Goal: Information Seeking & Learning: Learn about a topic

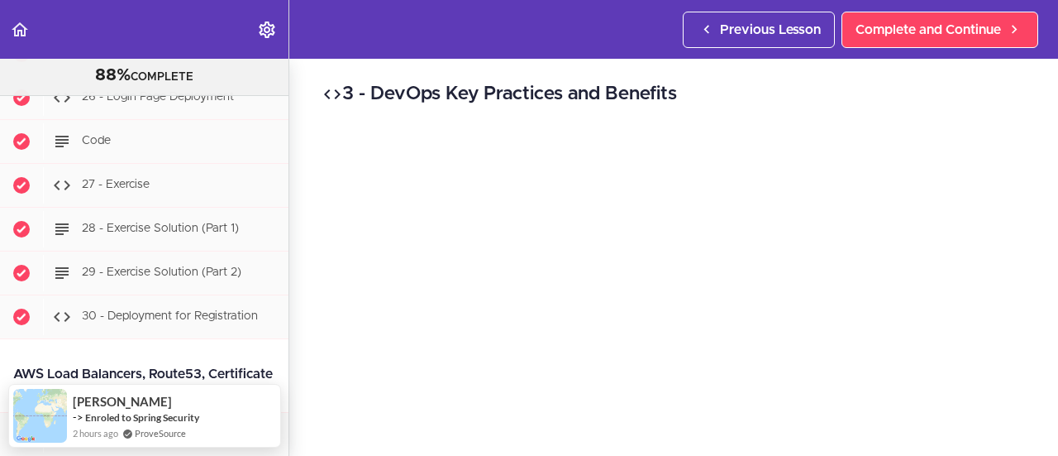
scroll to position [26952, 0]
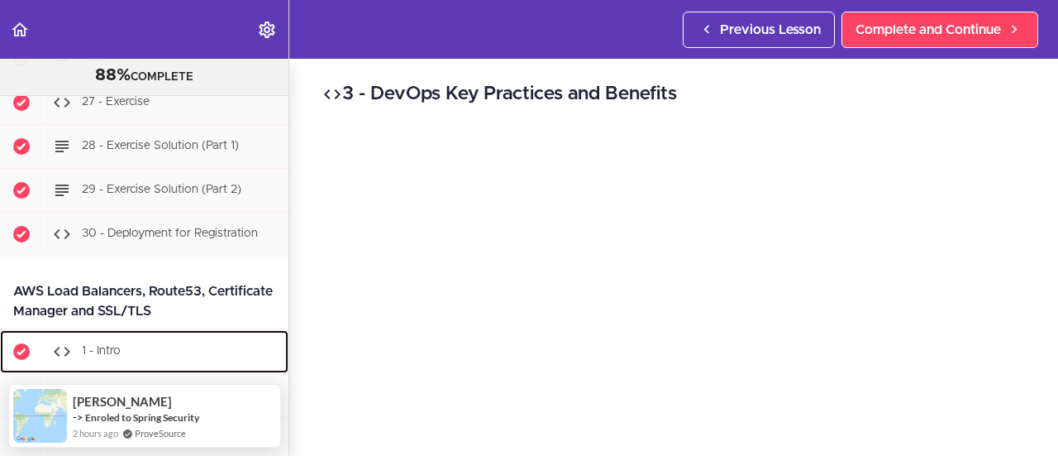
click at [130, 333] on div "1 - Intro" at bounding box center [166, 351] width 246 height 36
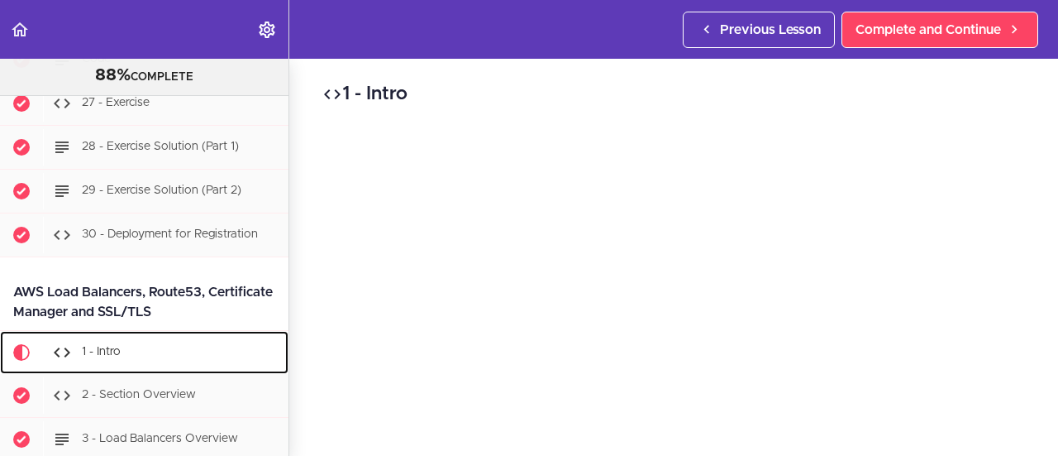
scroll to position [27079, 0]
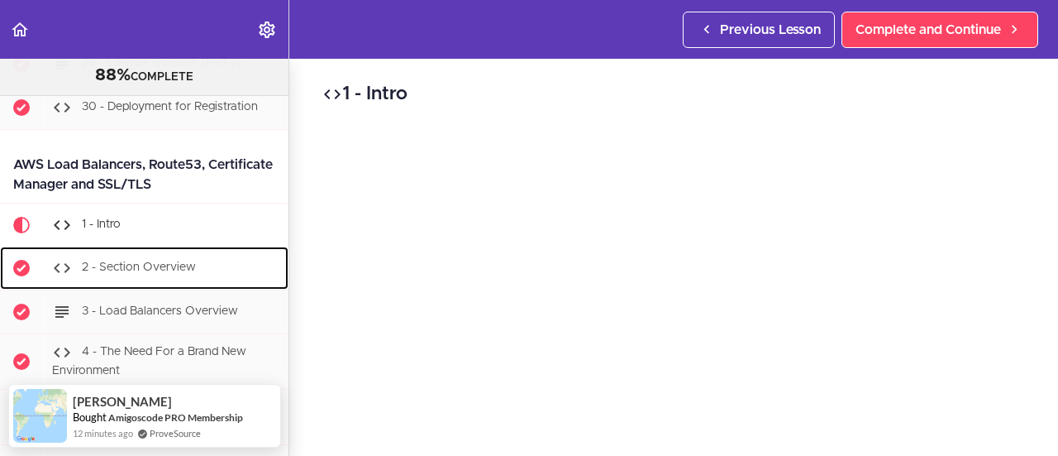
click at [152, 262] on span "2 - Section Overview" at bounding box center [139, 268] width 114 height 12
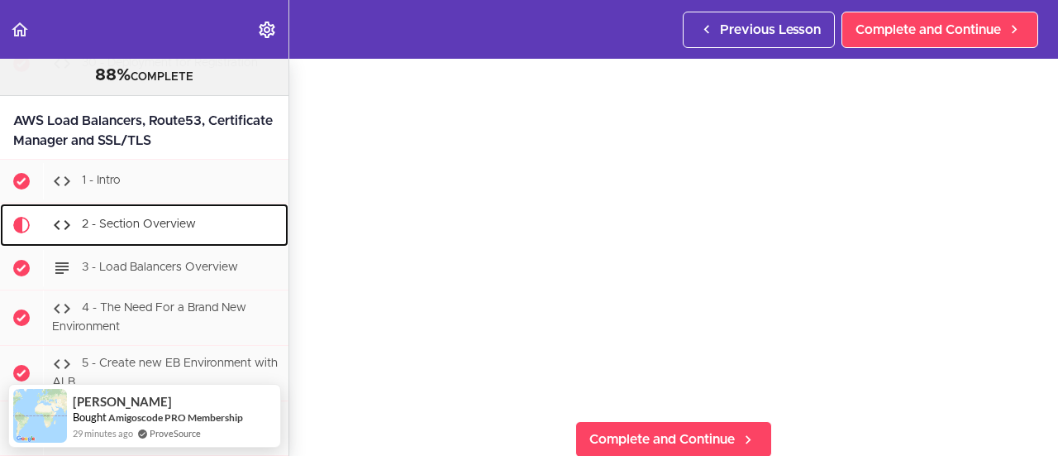
scroll to position [165, 0]
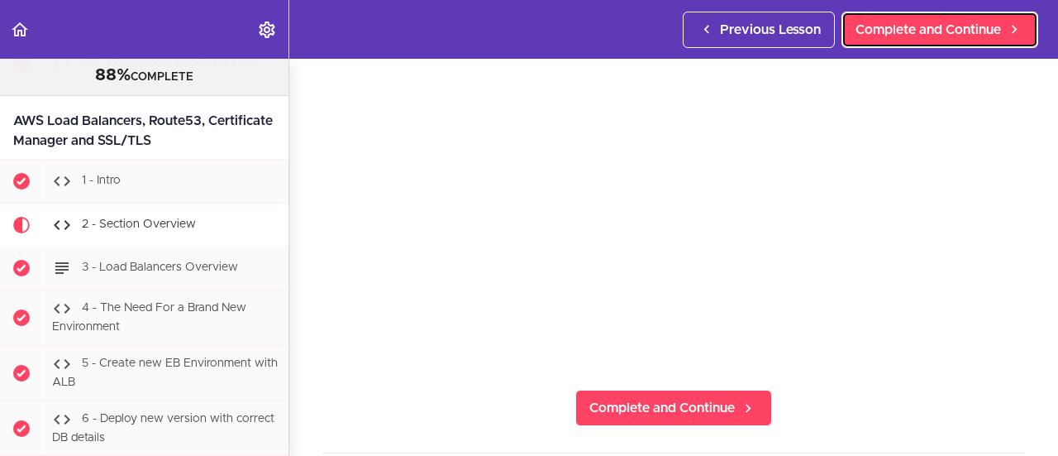
drag, startPoint x: 939, startPoint y: 37, endPoint x: 944, endPoint y: 60, distance: 22.9
click at [939, 37] on span "Complete and Continue" at bounding box center [929, 30] width 146 height 20
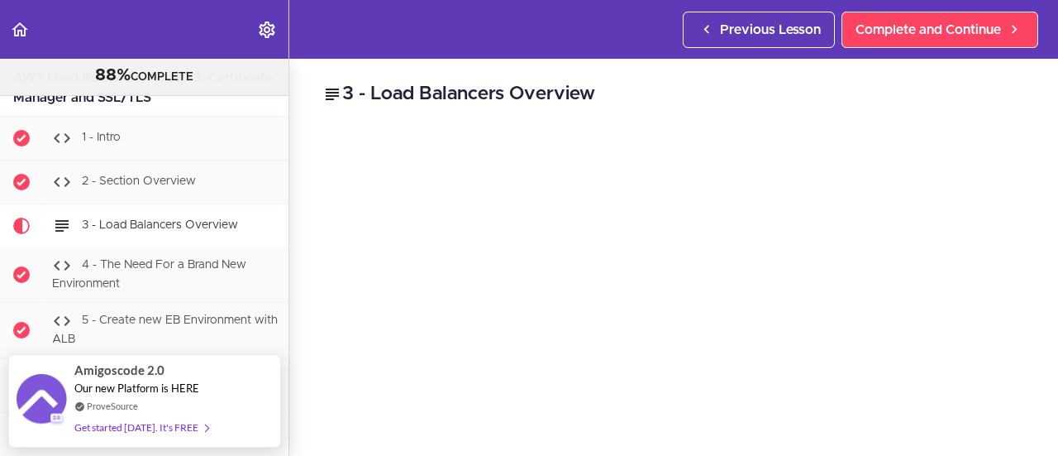
scroll to position [83, 0]
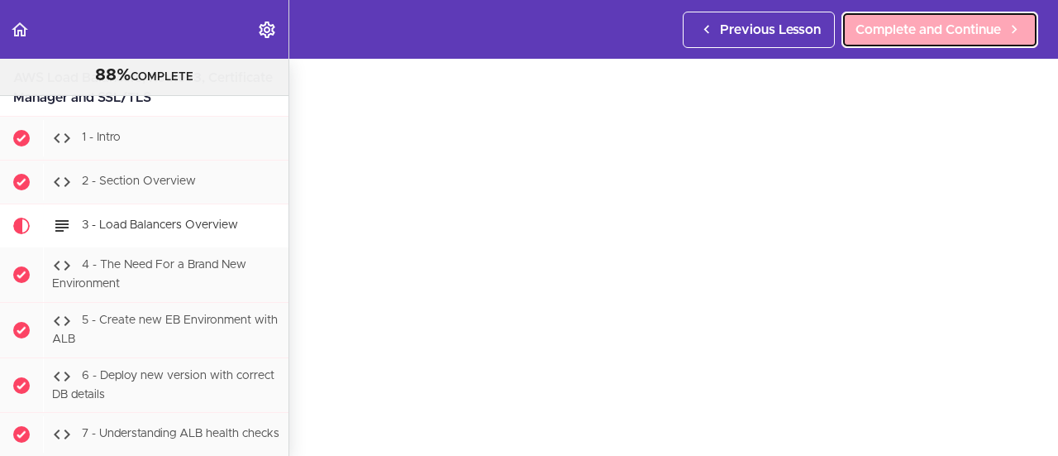
click at [929, 27] on span "Complete and Continue" at bounding box center [929, 30] width 146 height 20
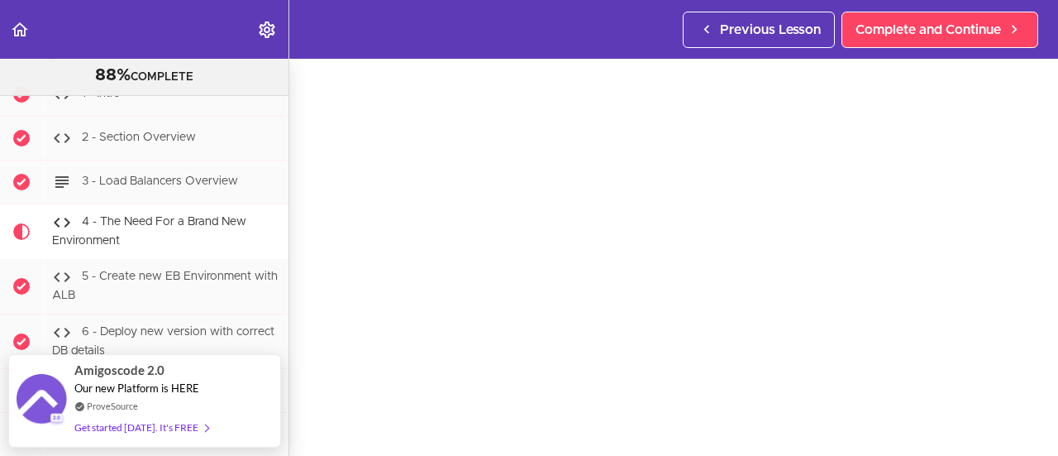
scroll to position [165, 0]
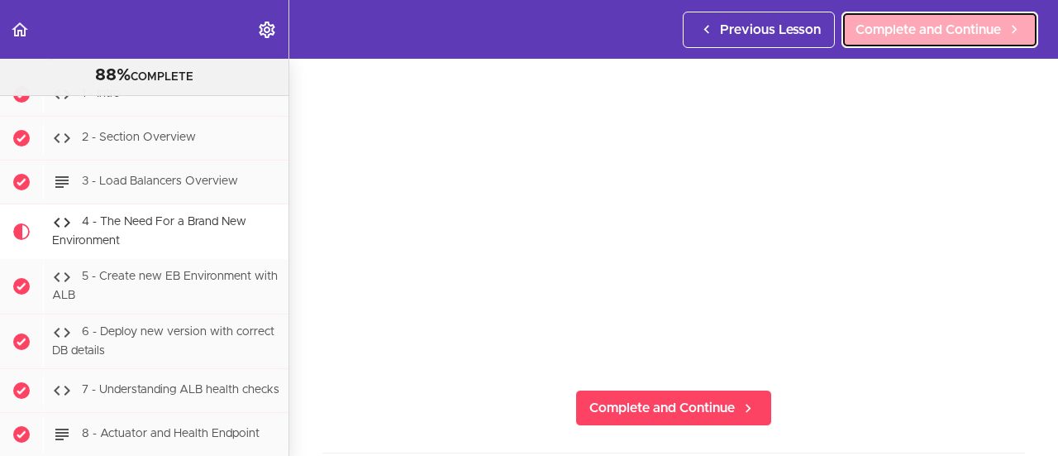
click at [916, 29] on span "Complete and Continue" at bounding box center [929, 30] width 146 height 20
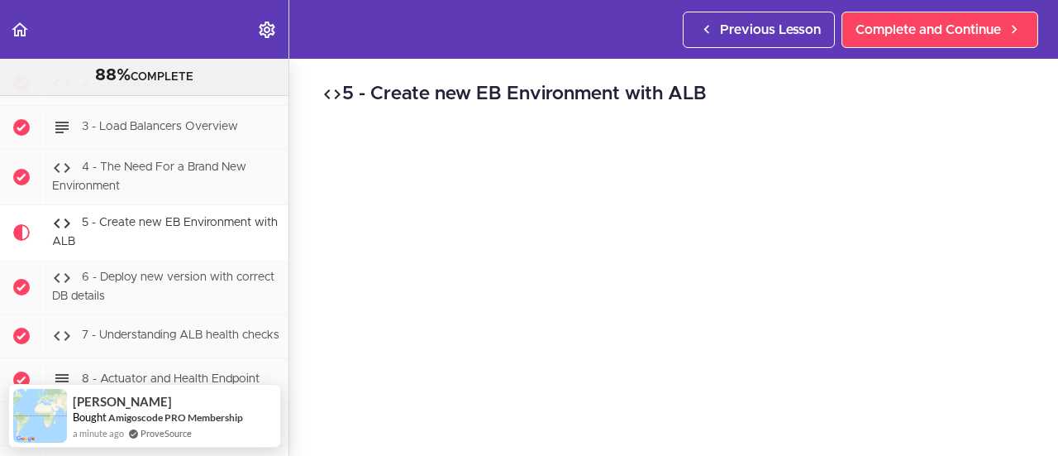
scroll to position [165, 0]
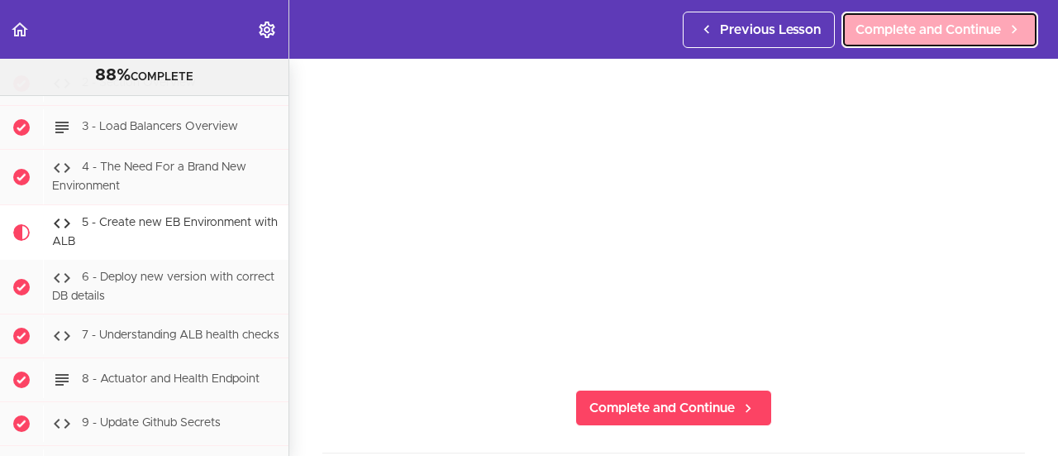
click at [893, 29] on span "Complete and Continue" at bounding box center [929, 30] width 146 height 20
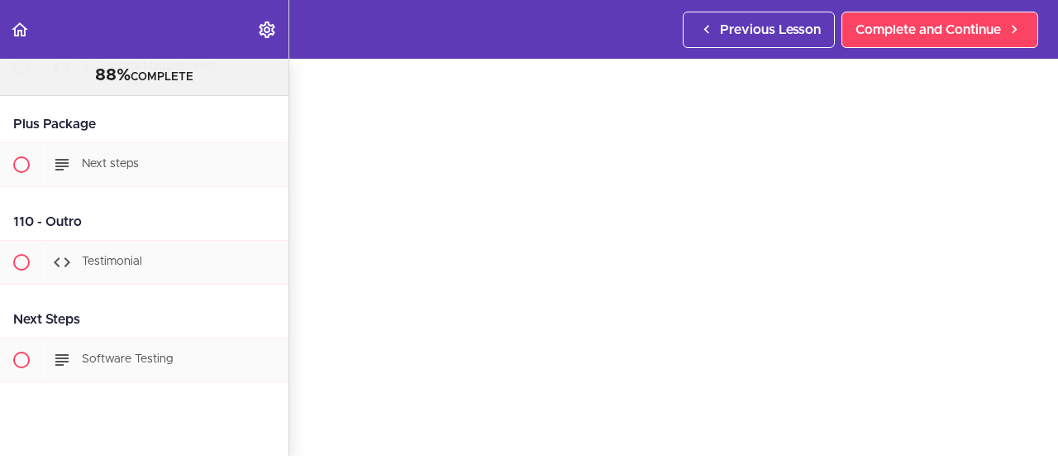
scroll to position [42267, 0]
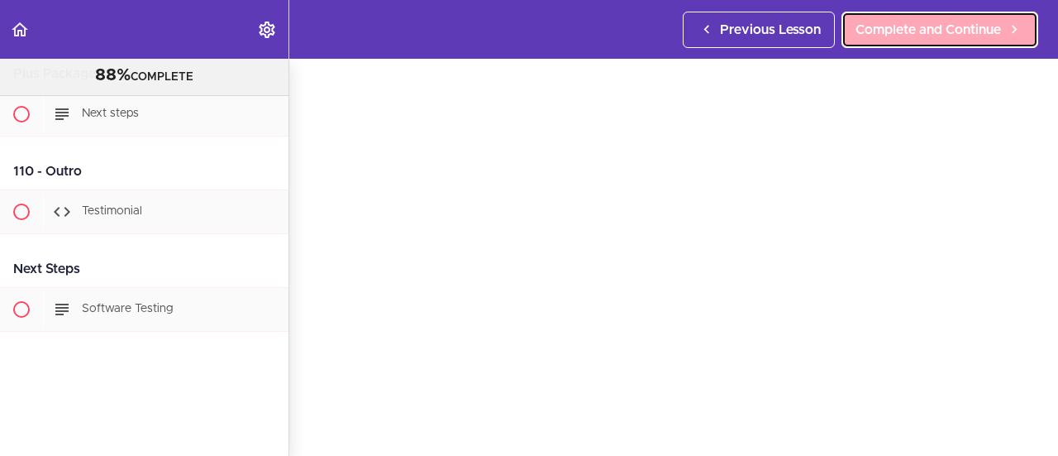
click at [912, 27] on span "Complete and Continue" at bounding box center [929, 30] width 146 height 20
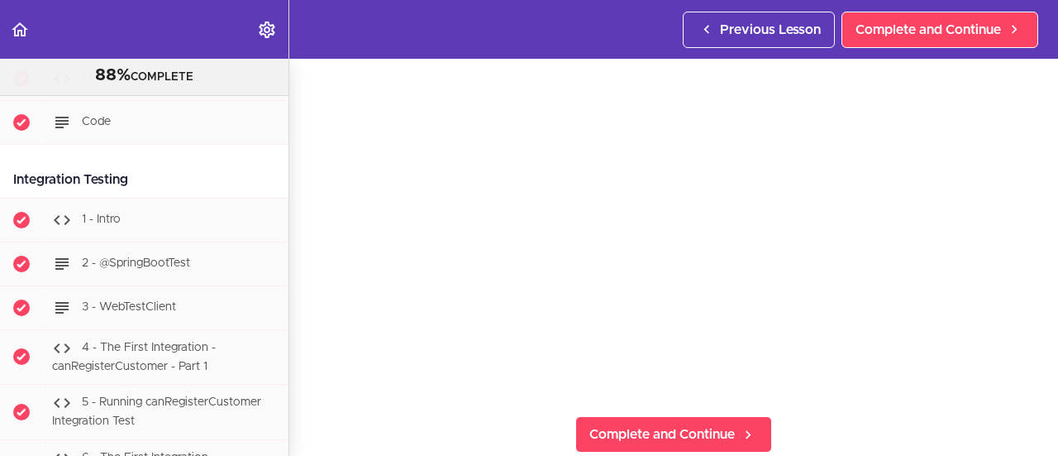
scroll to position [165, 0]
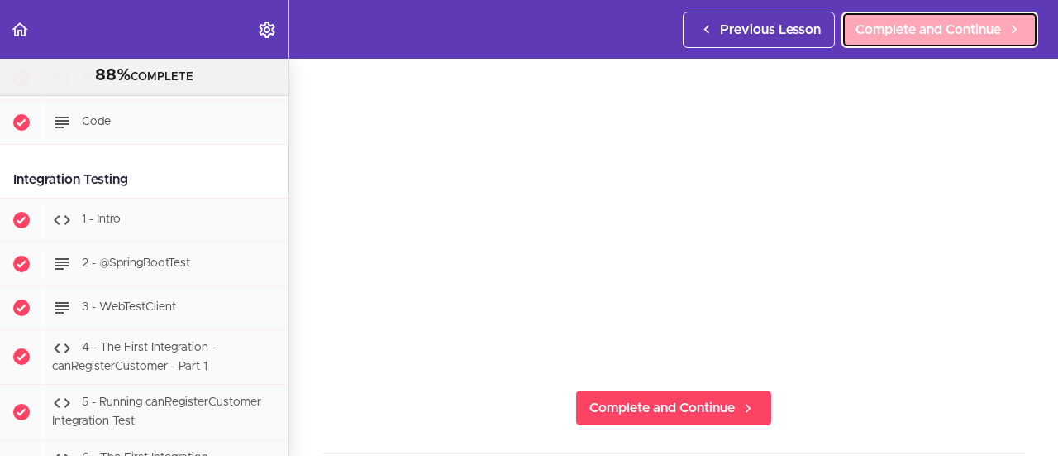
click at [889, 34] on span "Complete and Continue" at bounding box center [929, 30] width 146 height 20
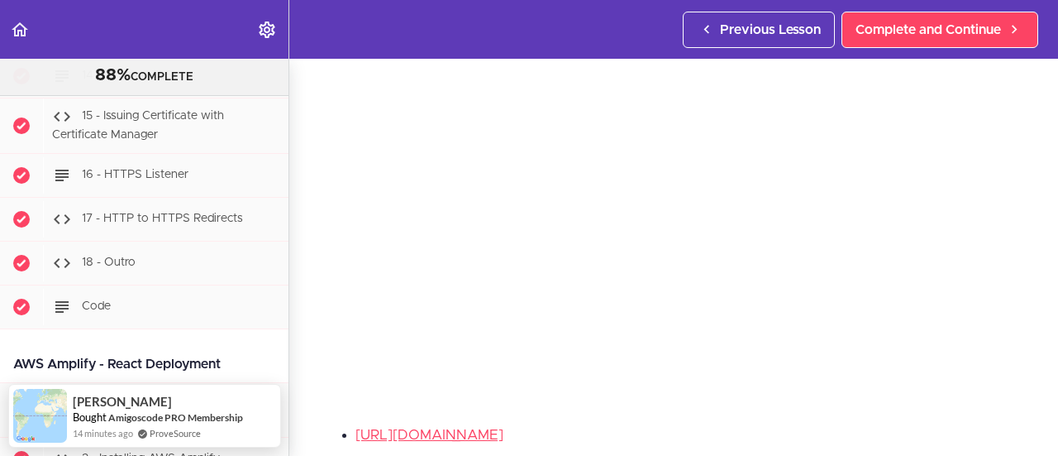
scroll to position [165, 0]
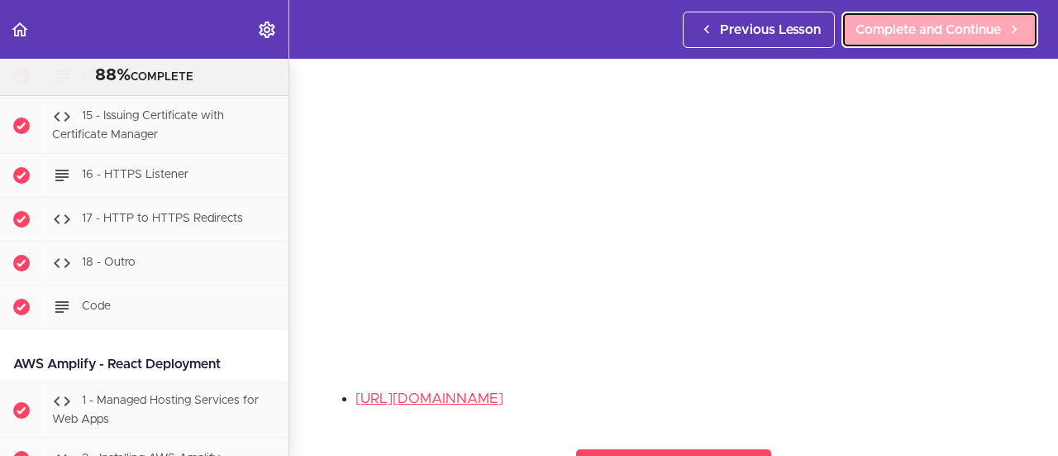
click at [903, 31] on span "Complete and Continue" at bounding box center [929, 30] width 146 height 20
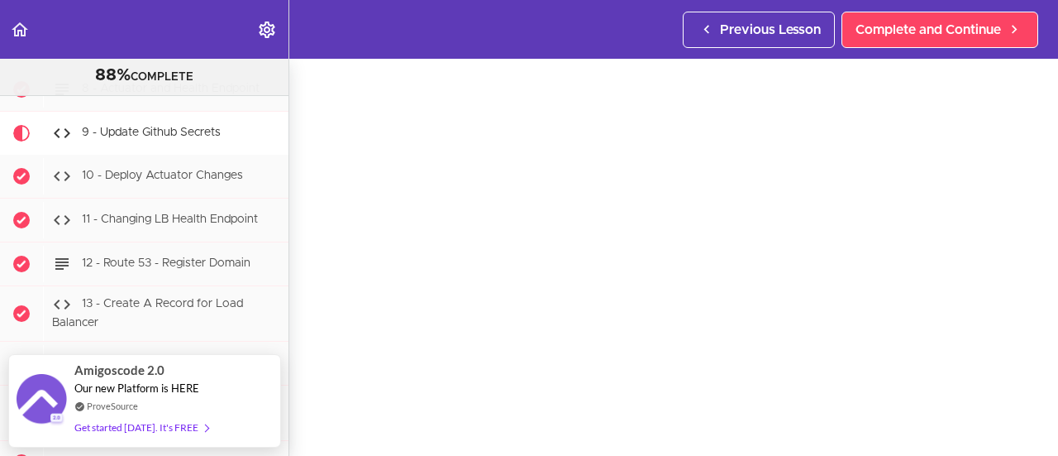
scroll to position [165, 0]
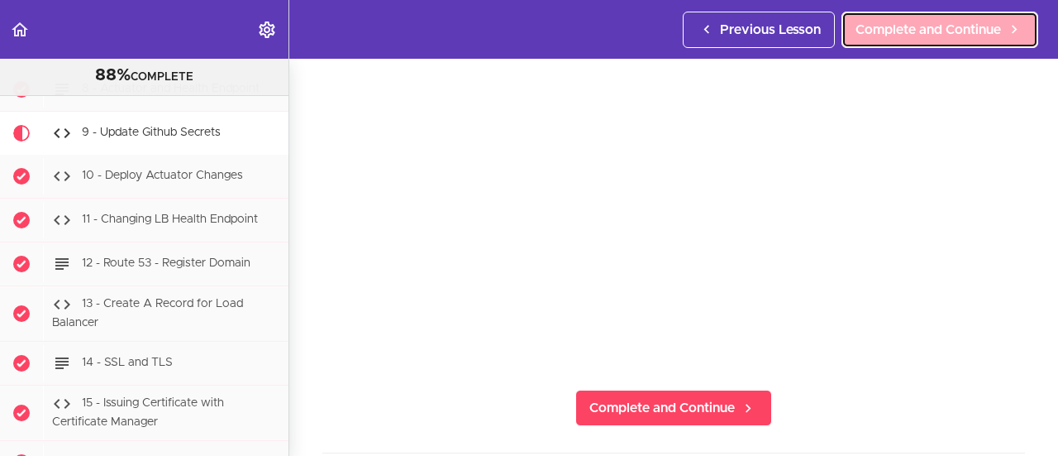
click at [893, 31] on span "Complete and Continue" at bounding box center [929, 30] width 146 height 20
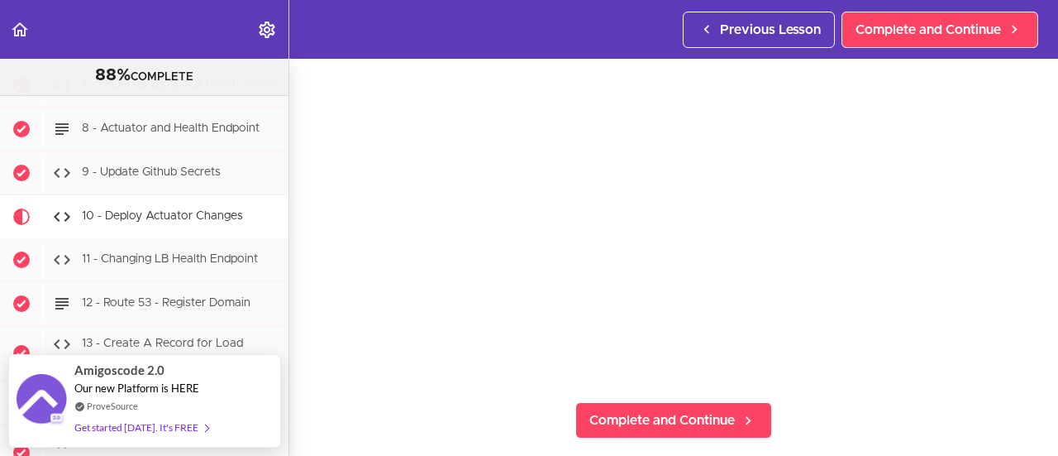
scroll to position [165, 0]
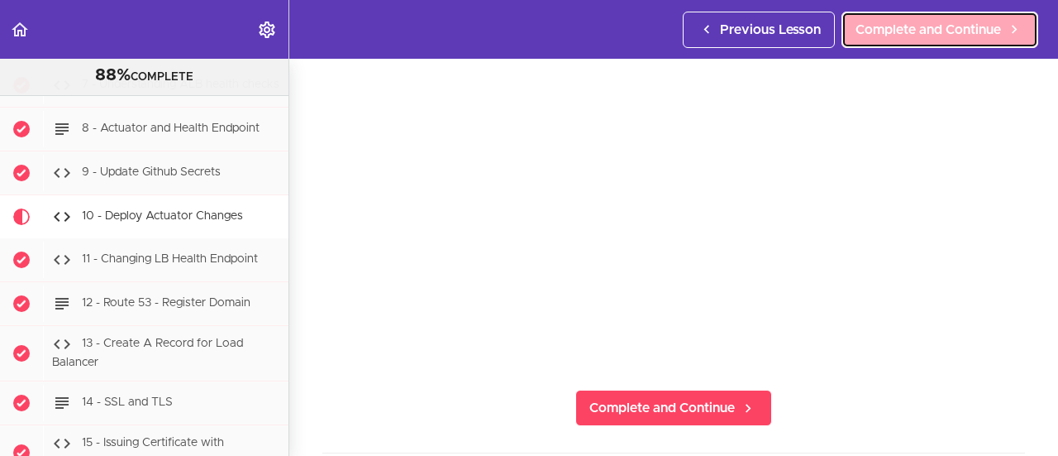
click at [922, 24] on span "Complete and Continue" at bounding box center [929, 30] width 146 height 20
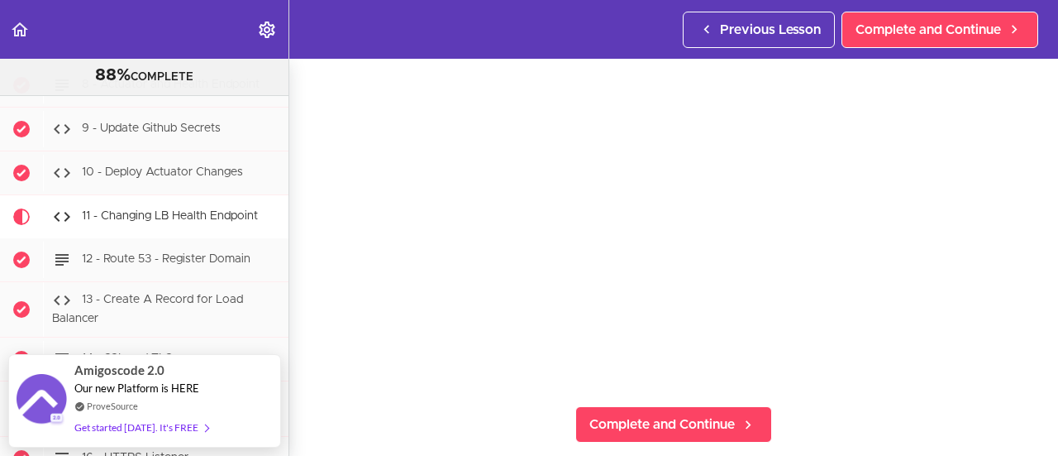
scroll to position [165, 0]
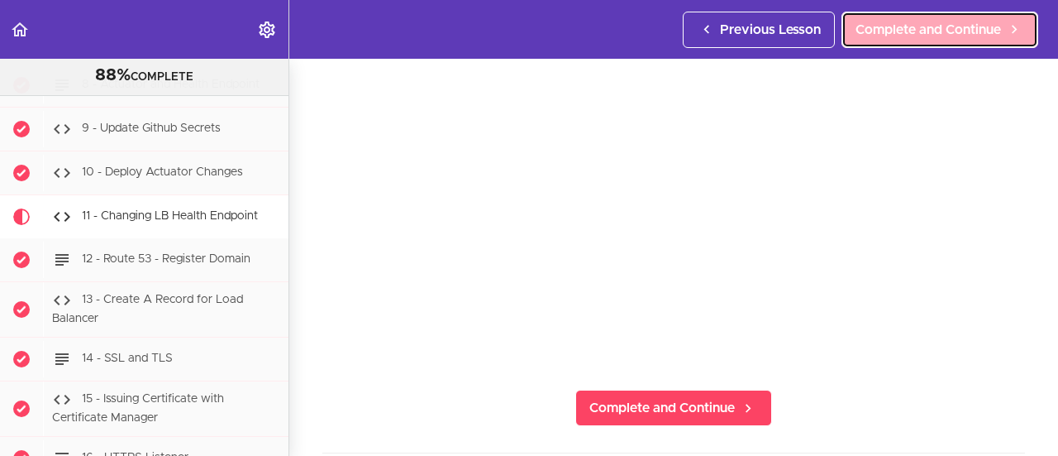
click at [886, 25] on span "Complete and Continue" at bounding box center [929, 30] width 146 height 20
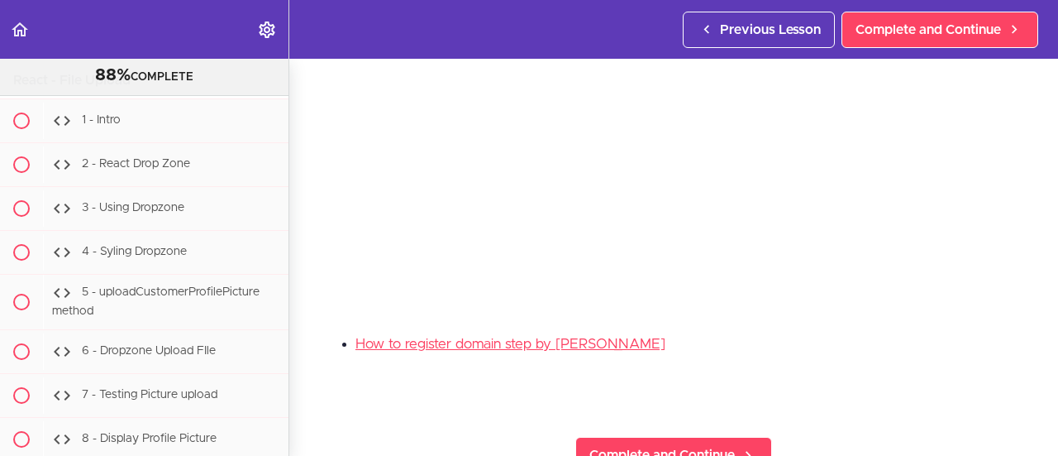
scroll to position [248, 0]
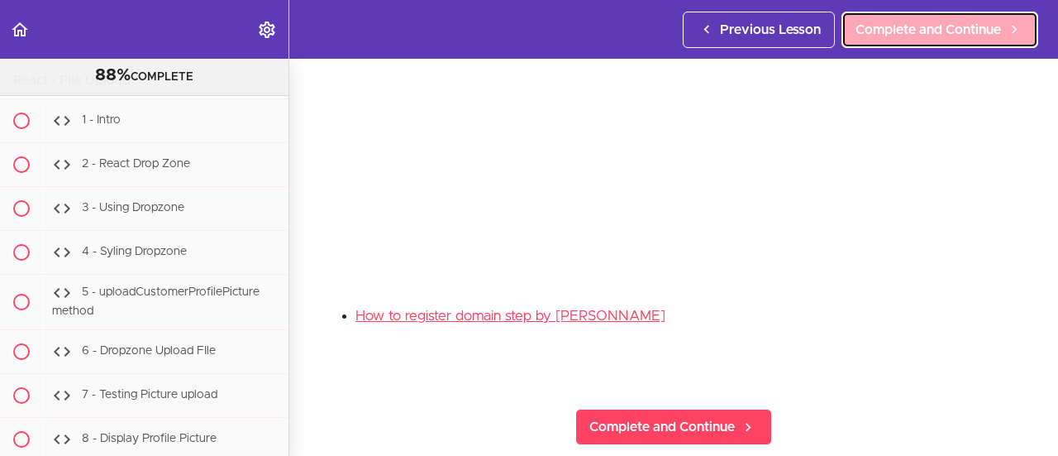
click at [868, 41] on link "Complete and Continue" at bounding box center [940, 30] width 197 height 36
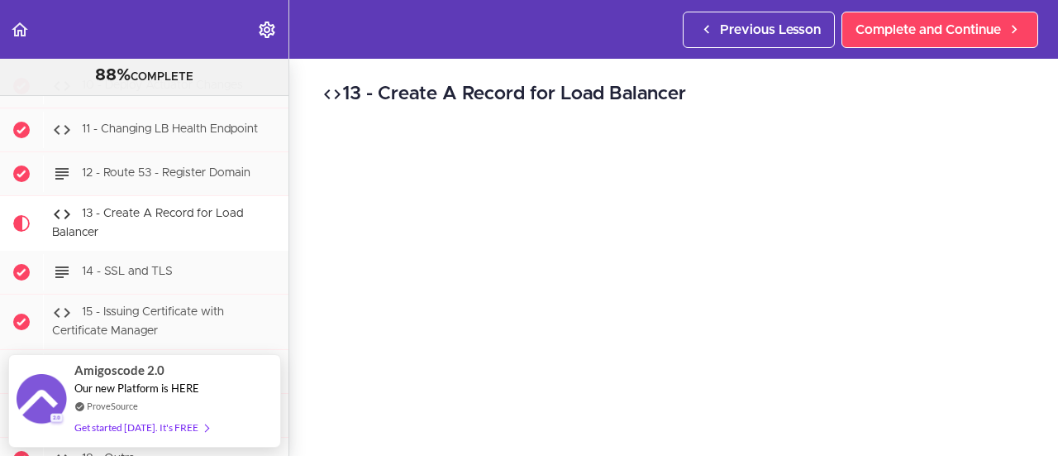
scroll to position [165, 0]
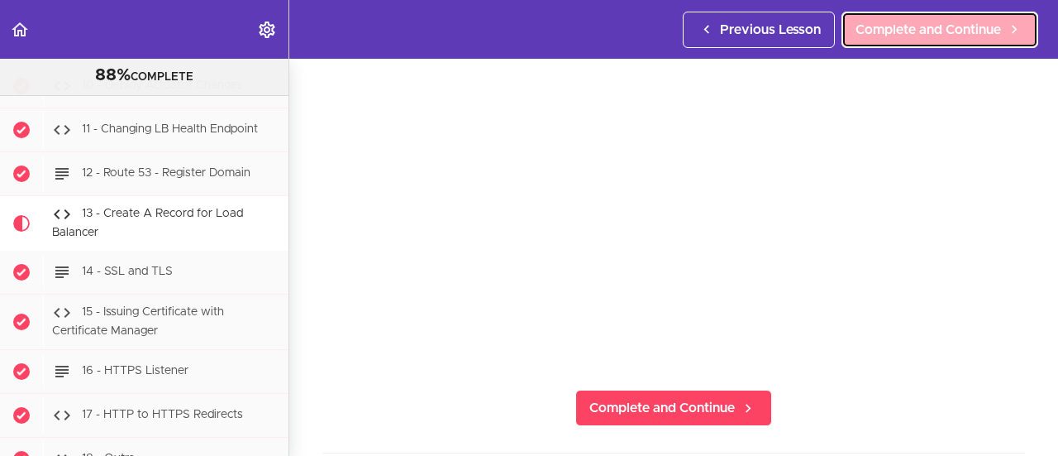
click at [918, 27] on span "Complete and Continue" at bounding box center [929, 30] width 146 height 20
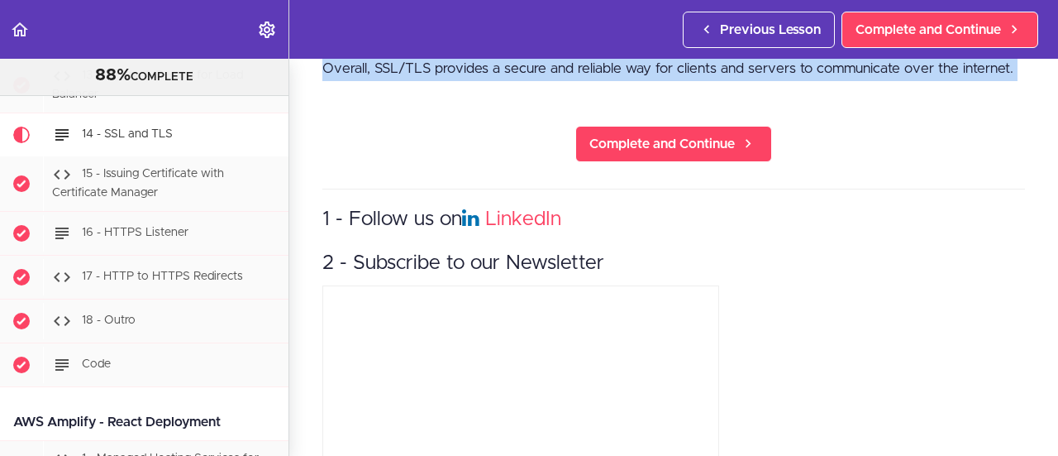
scroll to position [1045, 0]
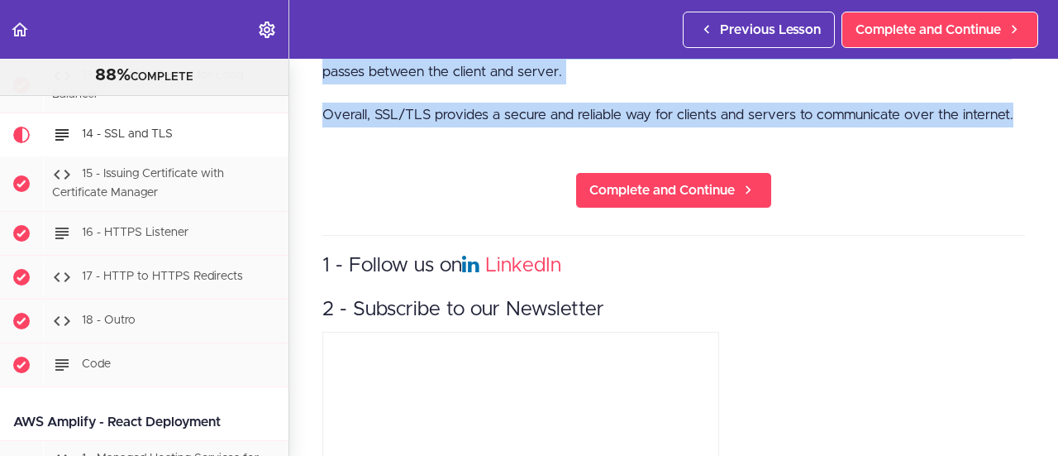
drag, startPoint x: 323, startPoint y: 167, endPoint x: 1019, endPoint y: 112, distance: 698.5
click at [1019, 112] on section "PROFESSIONAL Full Stack Developer 88% COMPLETE Java Master Class 1 - Java Maste…" at bounding box center [529, 257] width 1058 height 397
copy div "How SSL TLS Works SSL (Secure Socket Layer) and TLS (Transport Layer Security) …"
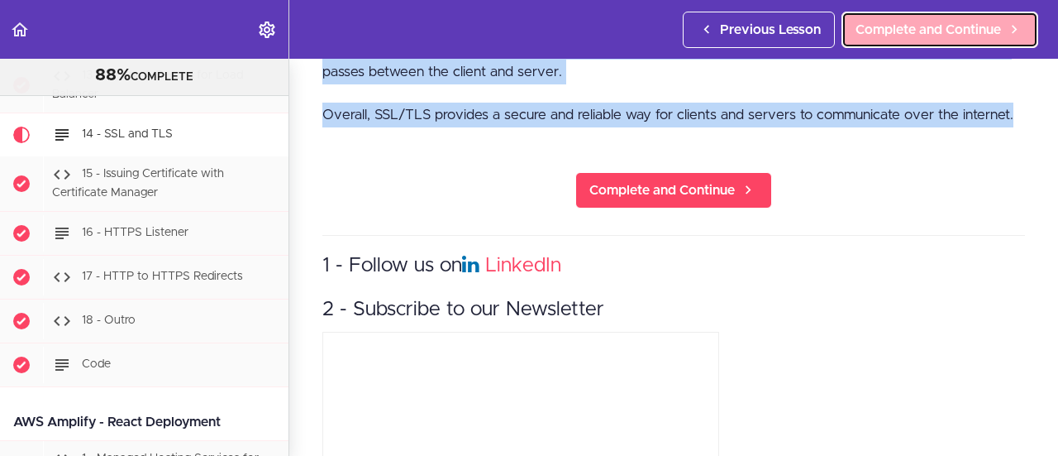
click at [906, 33] on span "Complete and Continue" at bounding box center [929, 30] width 146 height 20
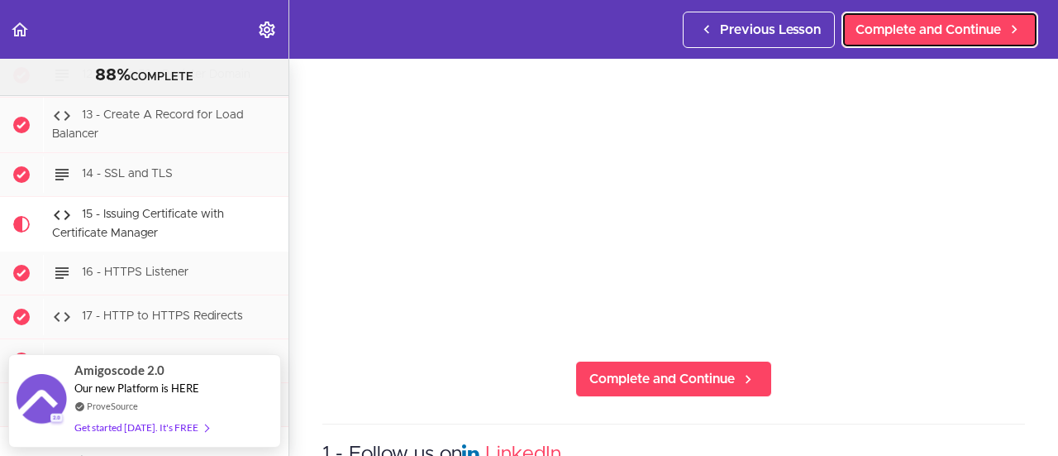
scroll to position [165, 0]
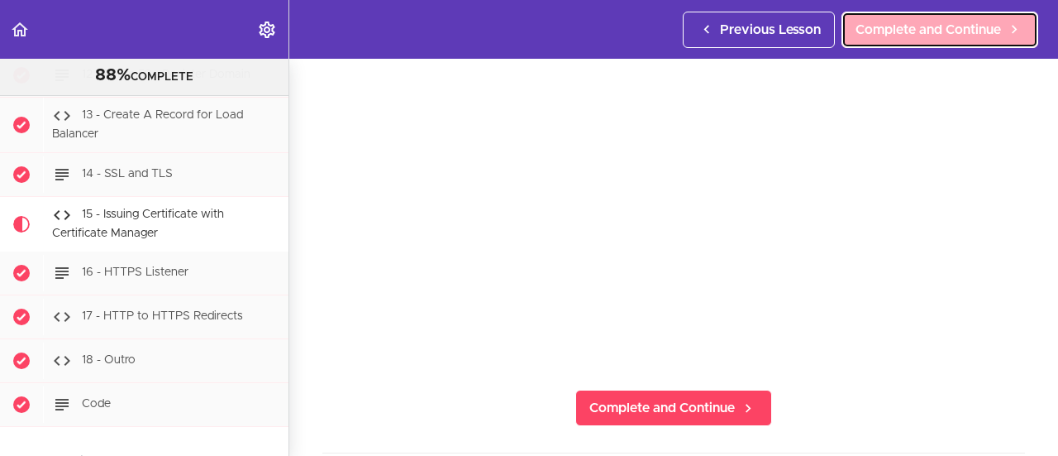
click at [884, 23] on span "Complete and Continue" at bounding box center [929, 30] width 146 height 20
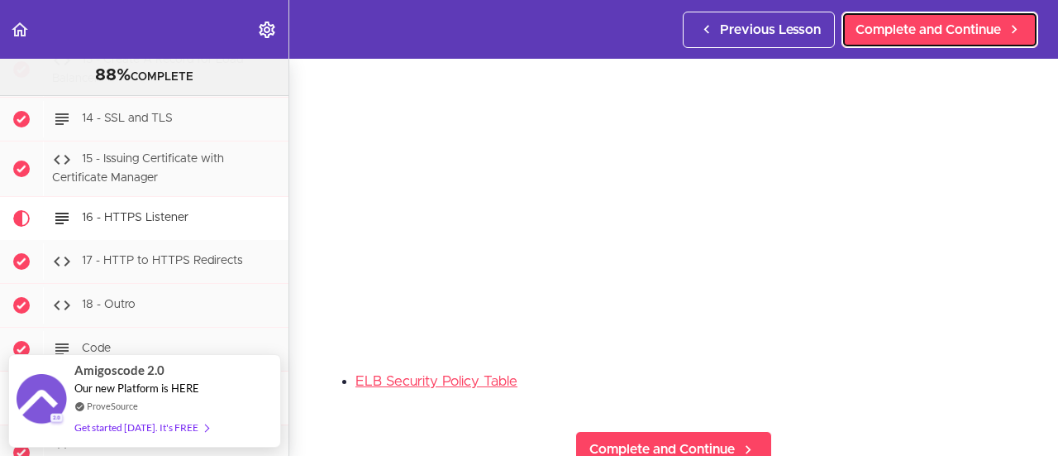
scroll to position [165, 0]
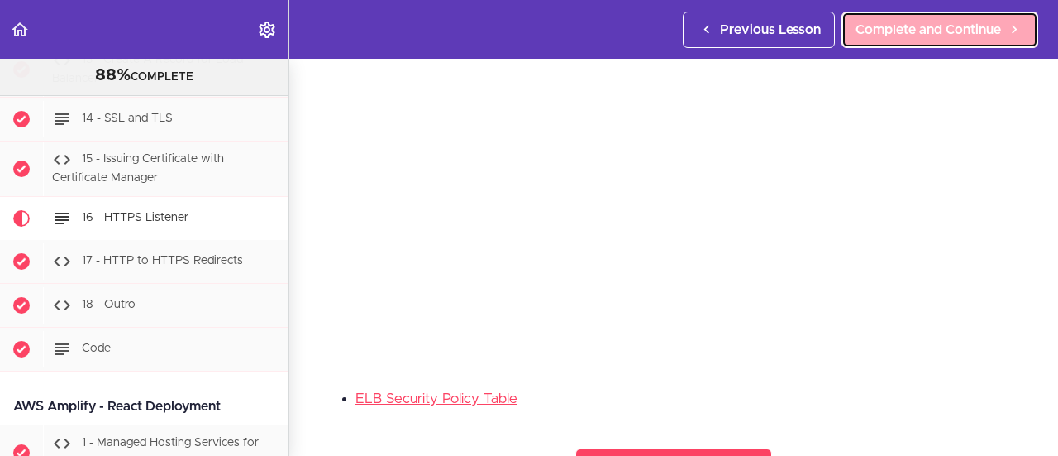
click at [888, 32] on span "Complete and Continue" at bounding box center [929, 30] width 146 height 20
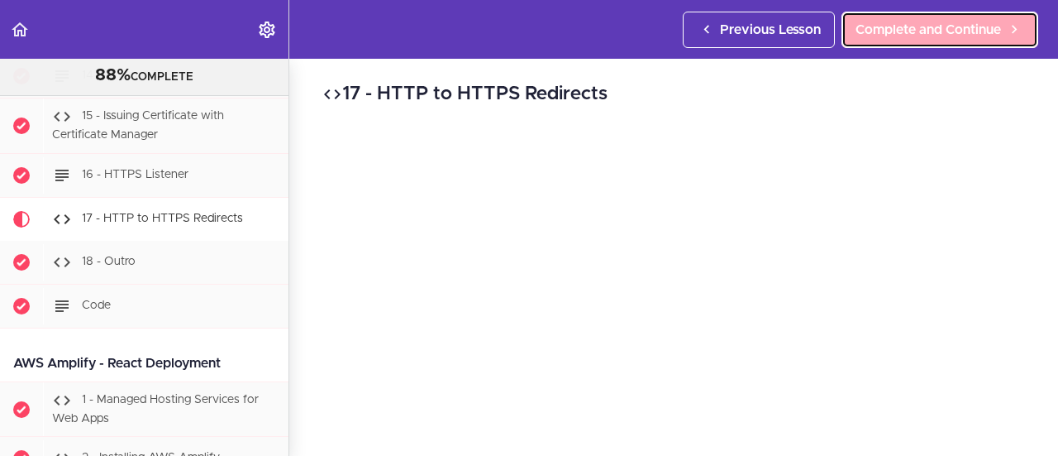
click at [880, 33] on span "Complete and Continue" at bounding box center [929, 30] width 146 height 20
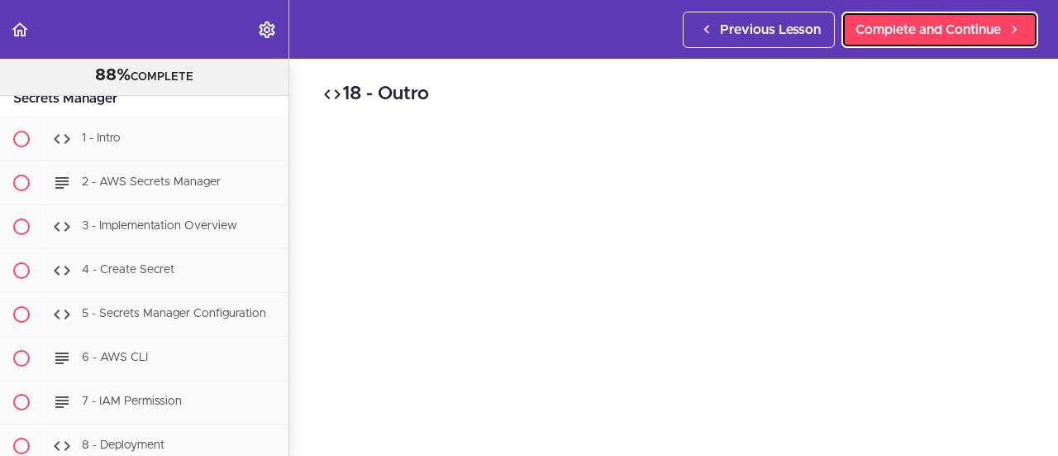
scroll to position [41449, 0]
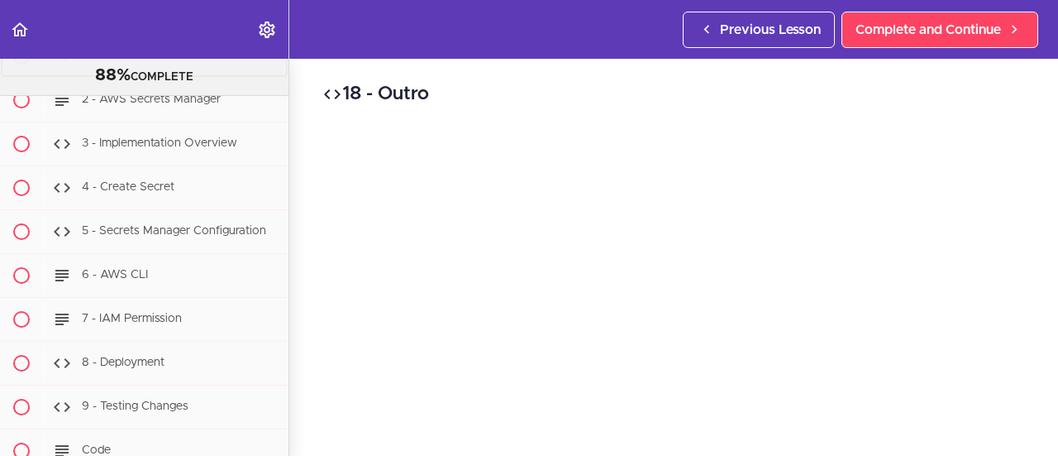
click at [106, 61] on span "1 - Intro" at bounding box center [101, 56] width 39 height 12
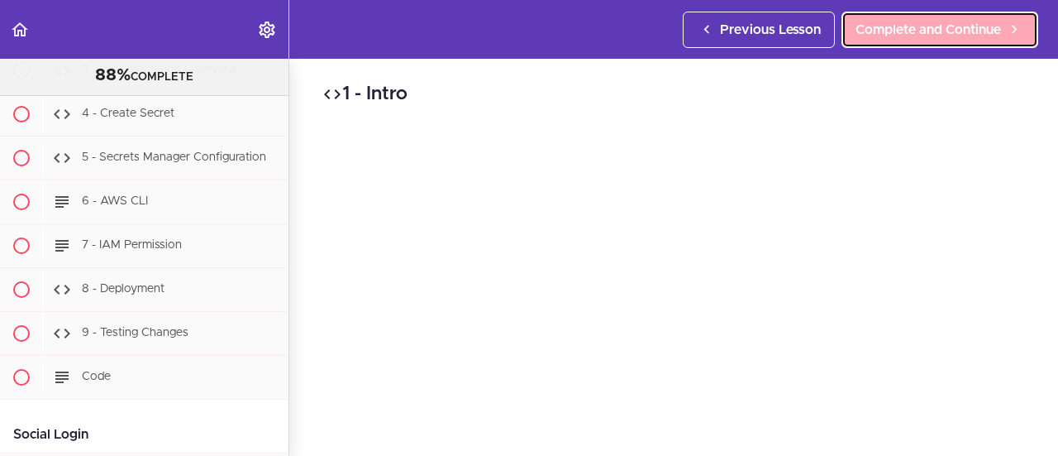
click at [921, 29] on span "Complete and Continue" at bounding box center [929, 30] width 146 height 20
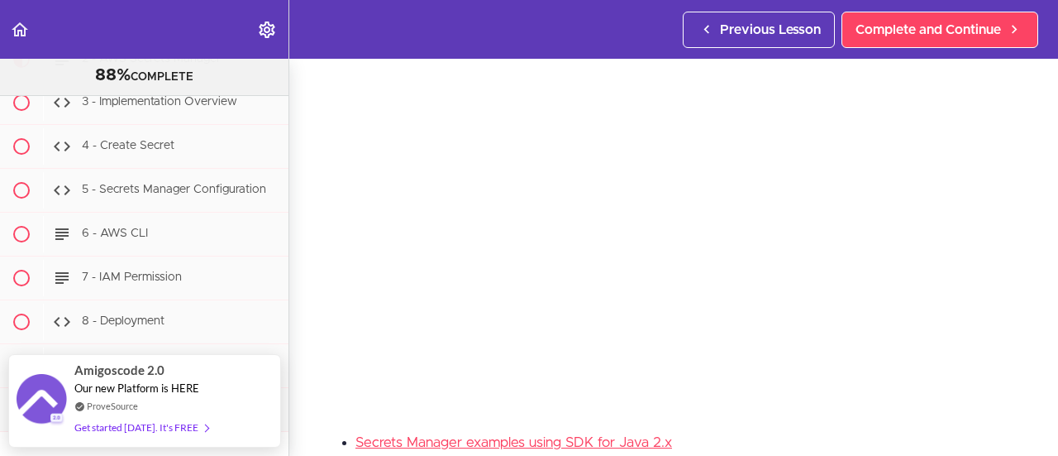
scroll to position [165, 0]
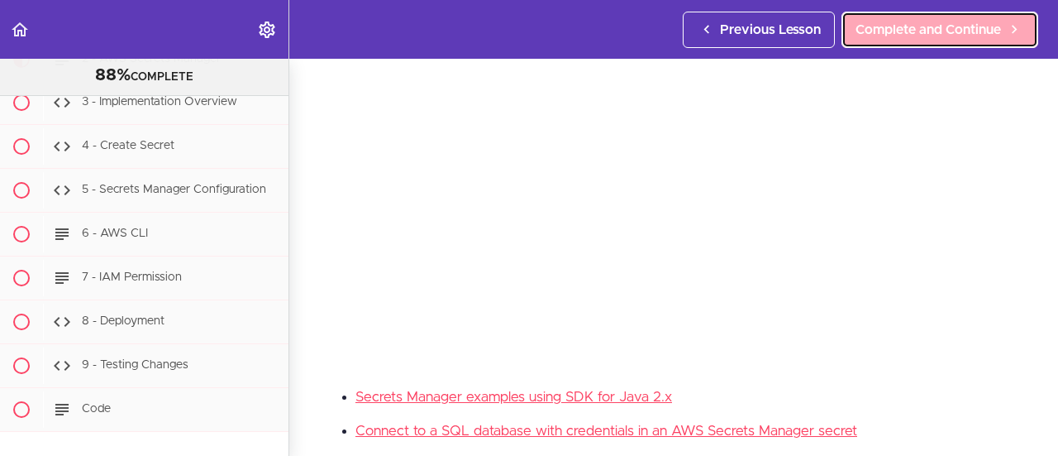
click at [916, 27] on span "Complete and Continue" at bounding box center [929, 30] width 146 height 20
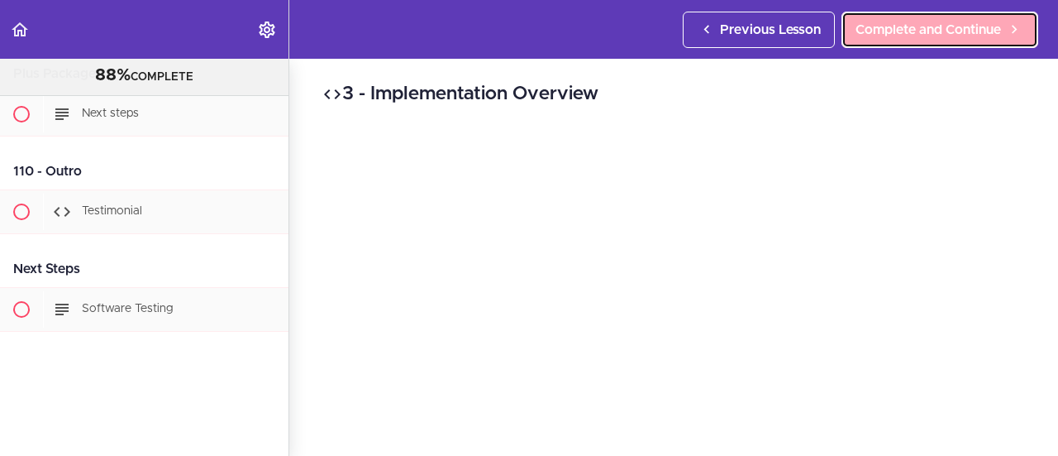
click at [886, 27] on span "Complete and Continue" at bounding box center [929, 30] width 146 height 20
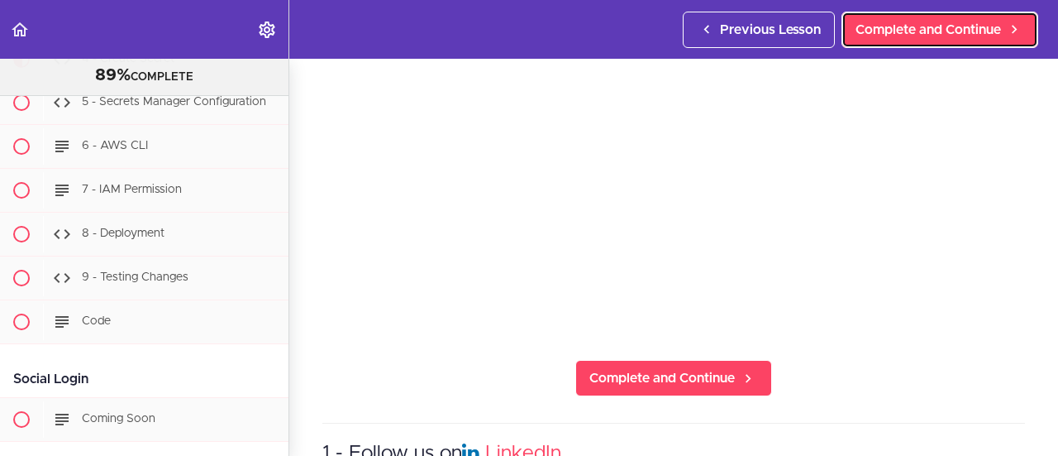
scroll to position [165, 0]
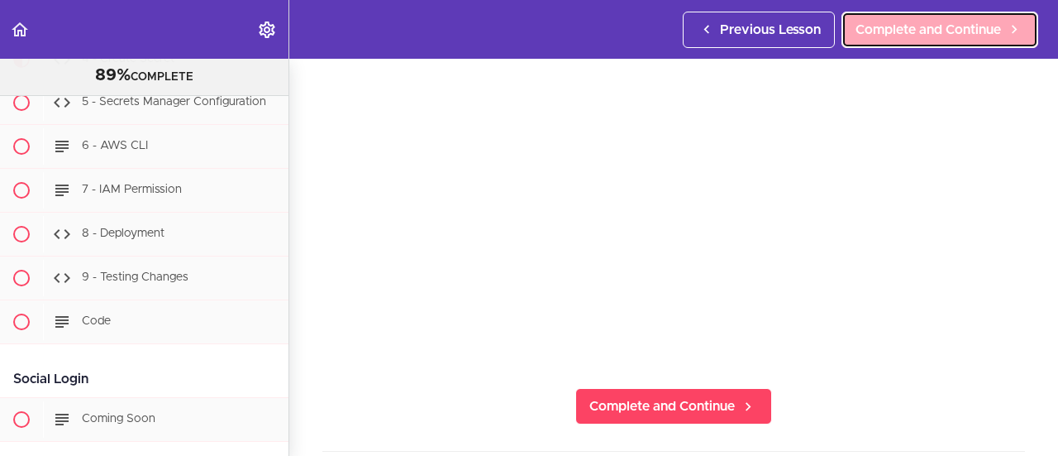
click at [896, 35] on span "Complete and Continue" at bounding box center [929, 30] width 146 height 20
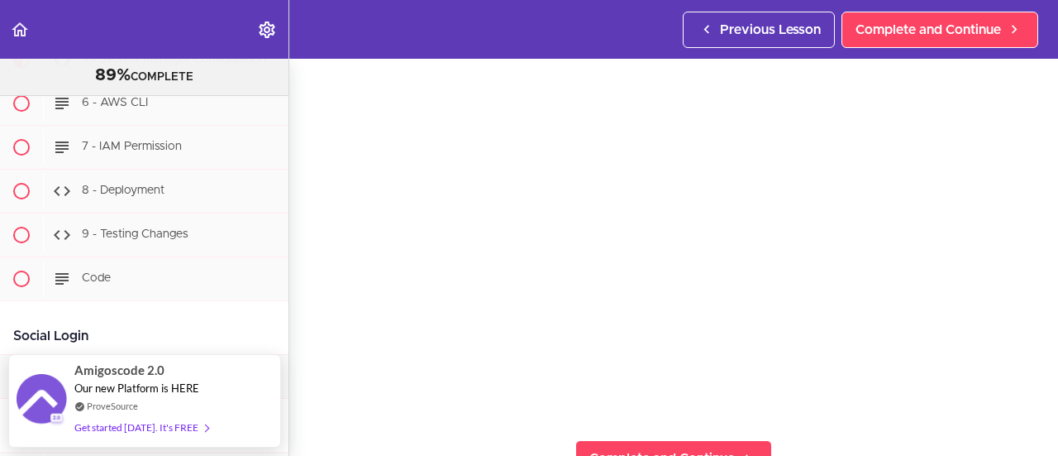
scroll to position [165, 0]
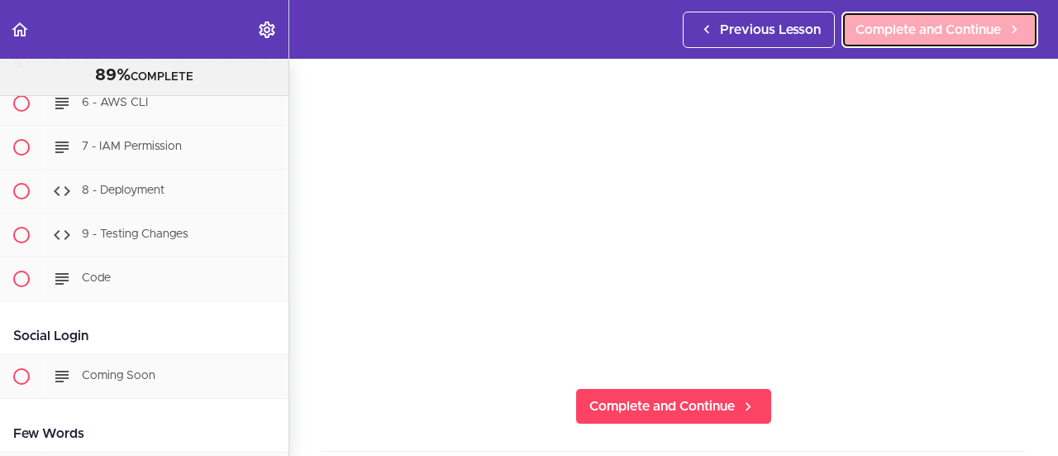
click at [918, 36] on span "Complete and Continue" at bounding box center [929, 30] width 146 height 20
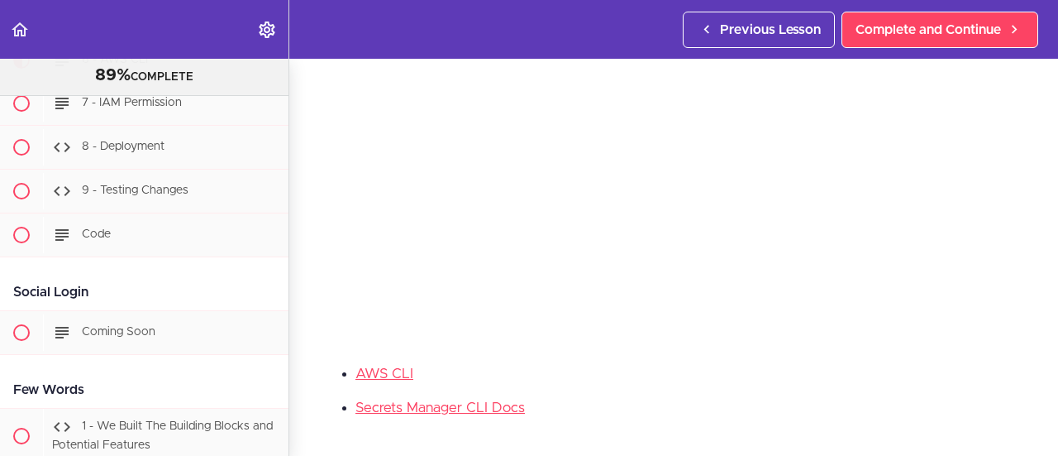
scroll to position [165, 0]
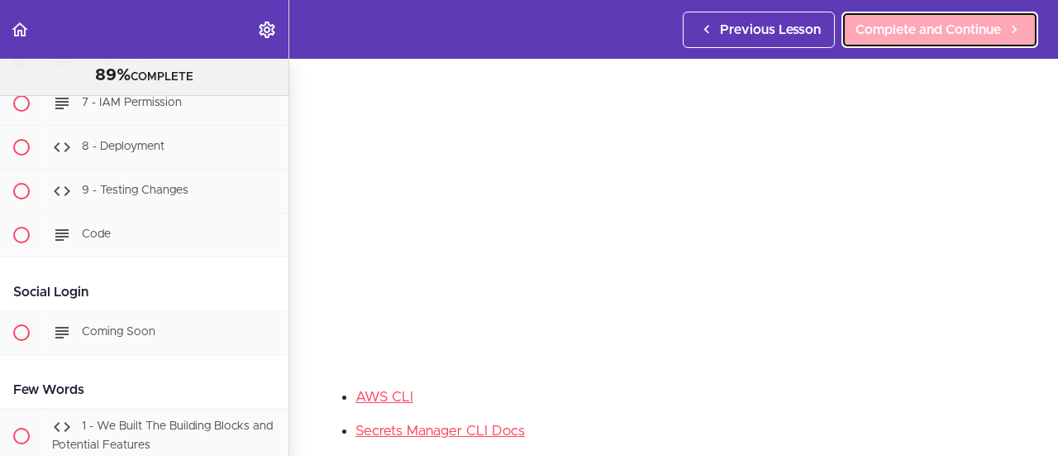
click at [899, 31] on span "Complete and Continue" at bounding box center [929, 30] width 146 height 20
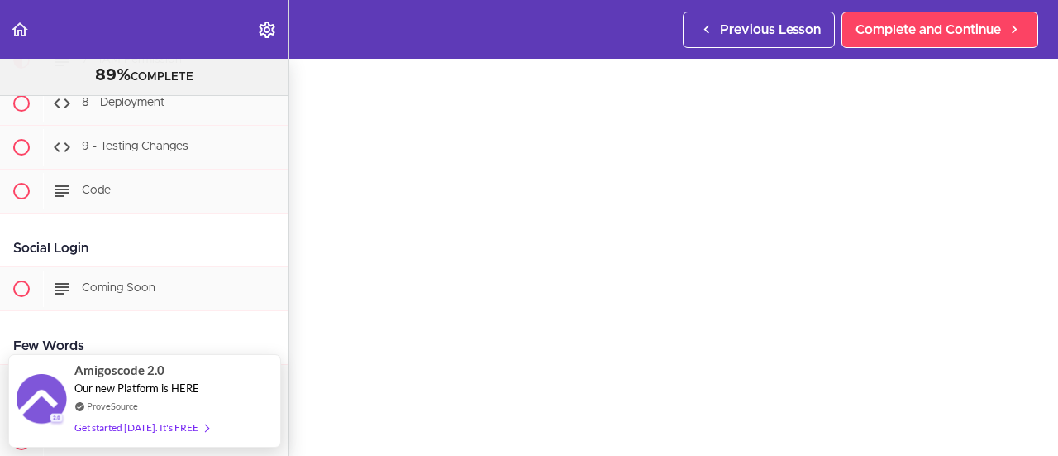
scroll to position [165, 0]
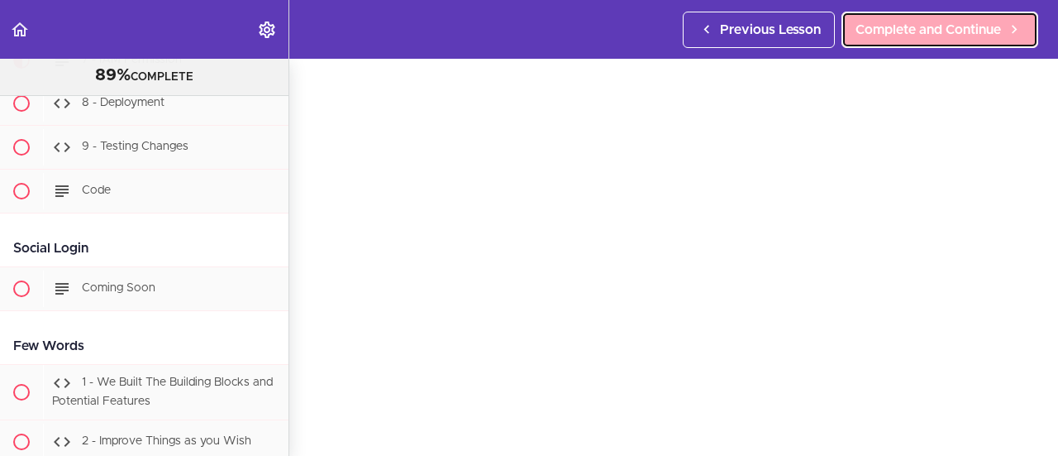
click at [918, 30] on span "Complete and Continue" at bounding box center [929, 30] width 146 height 20
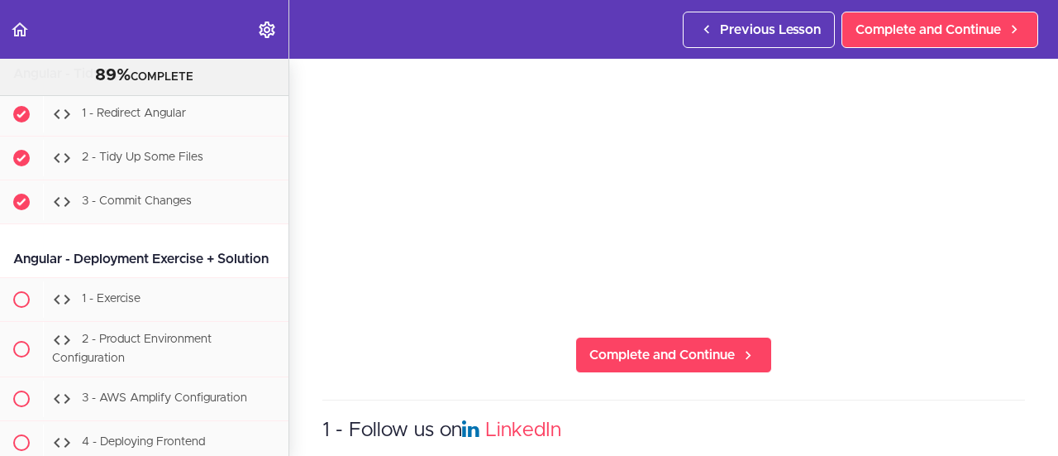
scroll to position [37223, 0]
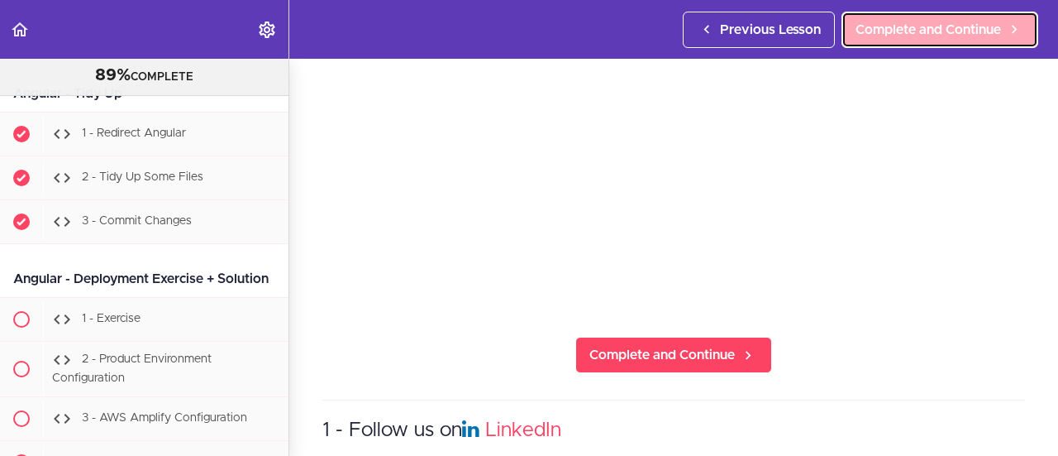
click at [897, 23] on span "Complete and Continue" at bounding box center [929, 30] width 146 height 20
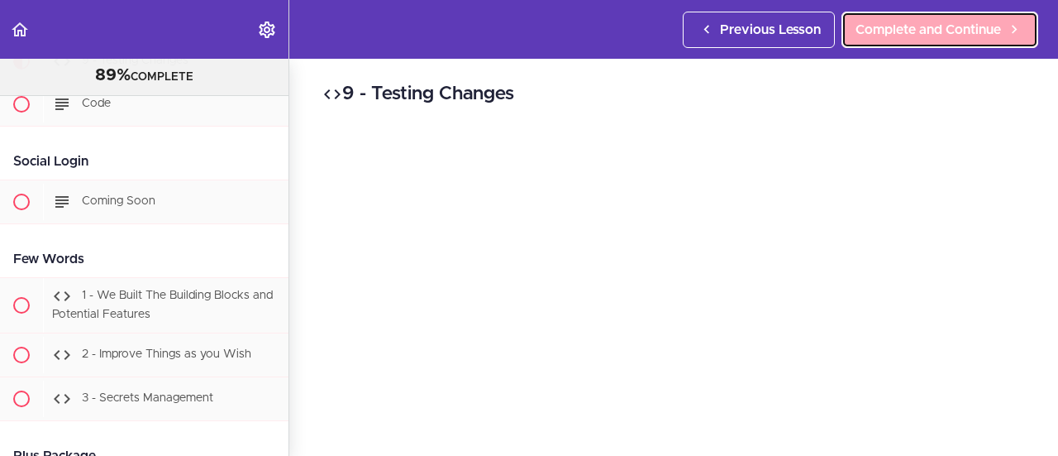
click at [895, 20] on span "Complete and Continue" at bounding box center [929, 30] width 146 height 20
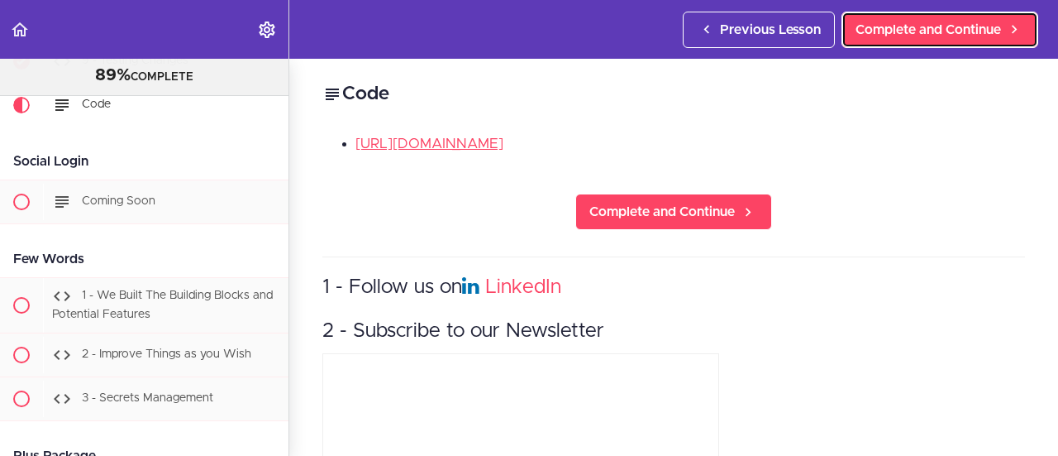
scroll to position [41839, 0]
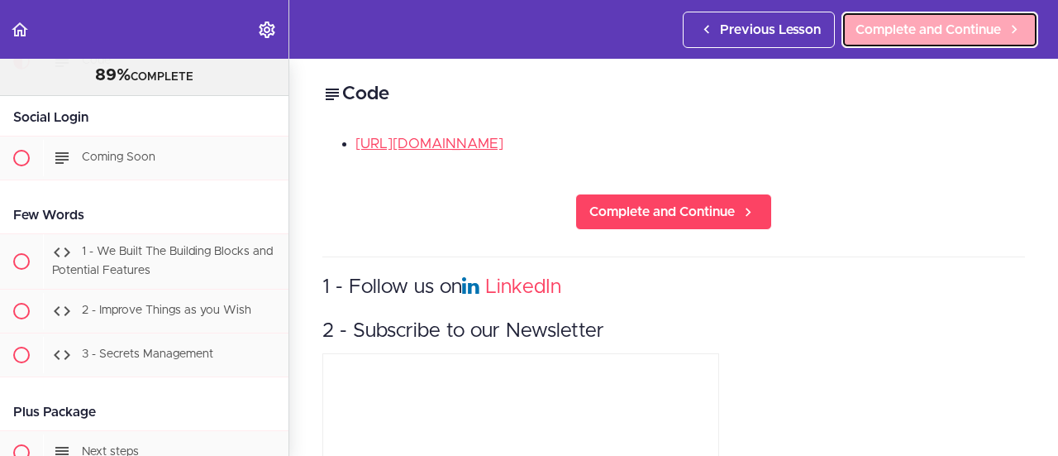
click at [884, 36] on span "Complete and Continue" at bounding box center [929, 30] width 146 height 20
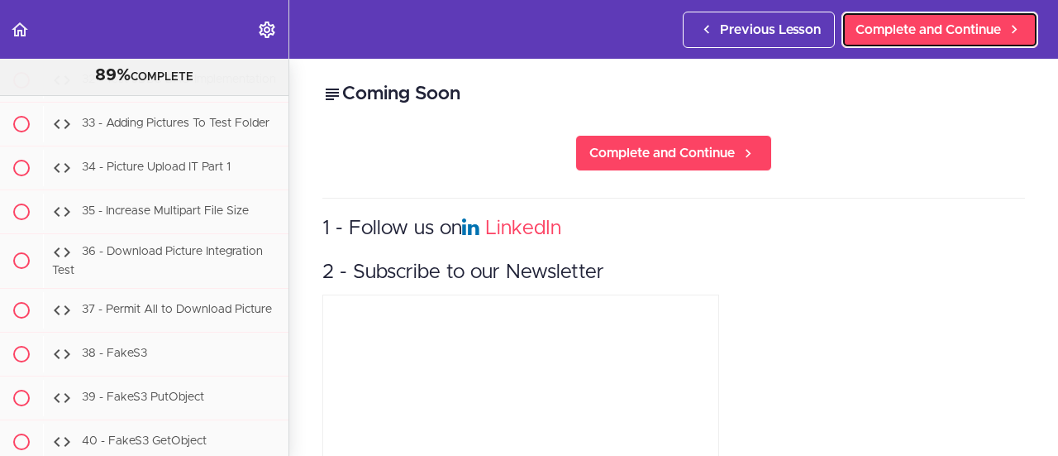
scroll to position [39621, 0]
